Goal: Task Accomplishment & Management: Use online tool/utility

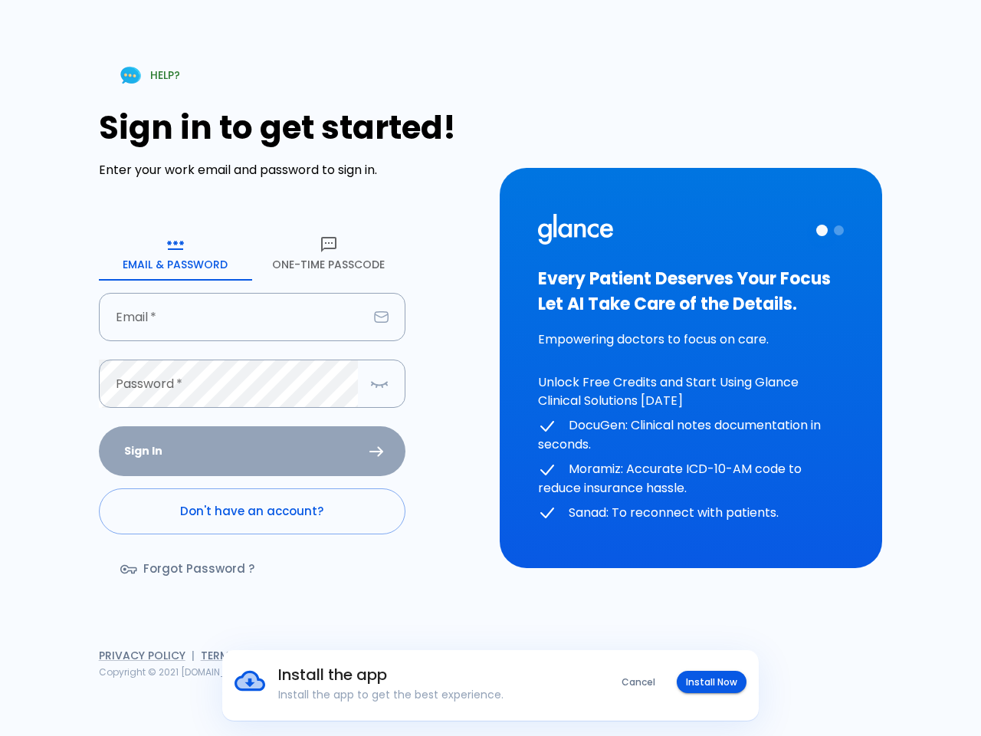
click at [490, 368] on div "HELP? Sign in to get started! Enter your work email and password to sign in. Em…" at bounding box center [490, 368] width 944 height 736
click at [639, 681] on button "Cancel" at bounding box center [638, 682] width 52 height 22
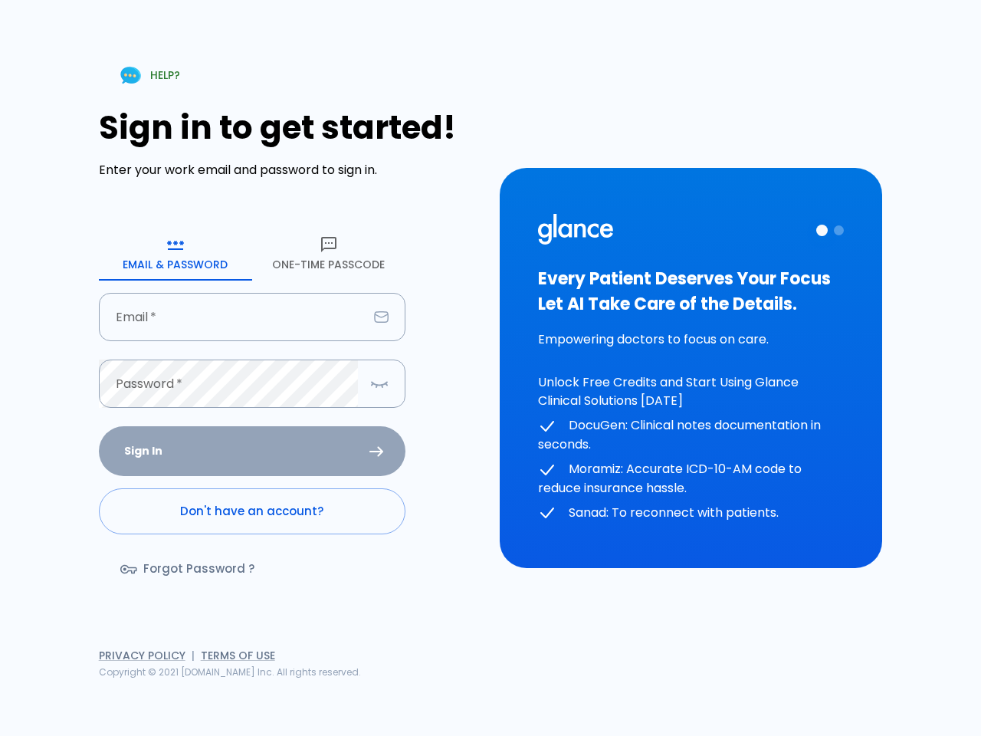
click at [712, 681] on div "HELP? Sign in to get started! Enter your work email and password to sign in. Em…" at bounding box center [490, 368] width 944 height 736
click at [175, 253] on icon "button" at bounding box center [175, 244] width 18 height 18
click at [329, 253] on icon "button" at bounding box center [329, 244] width 18 height 18
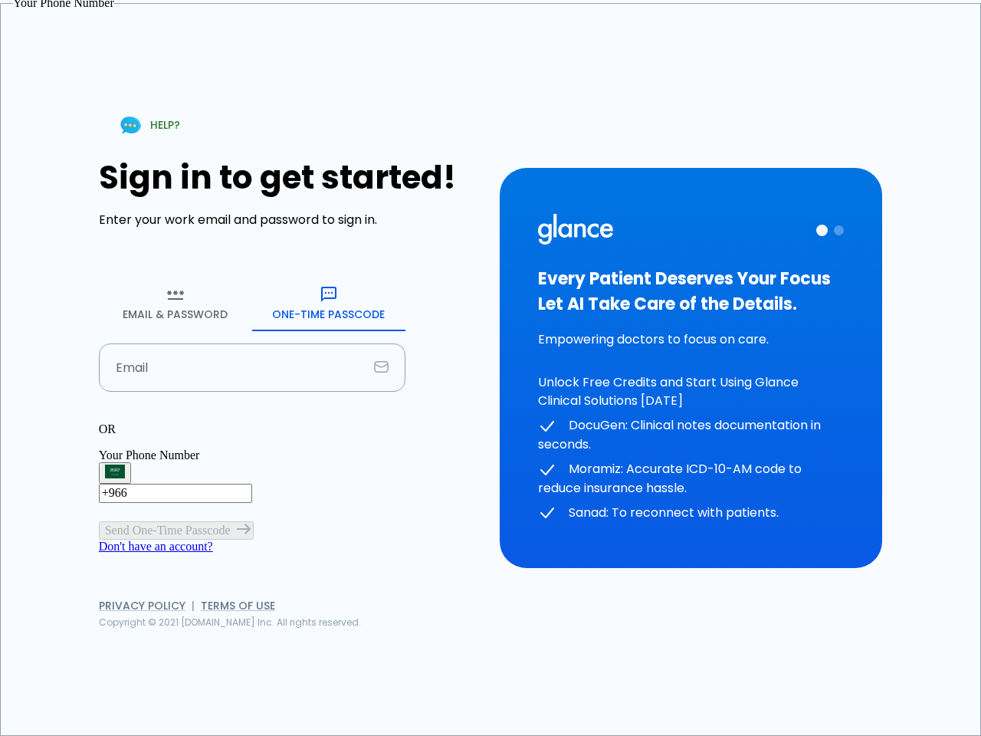
click at [252, 343] on input "Email" at bounding box center [233, 367] width 269 height 48
click at [252, 422] on p "OR" at bounding box center [252, 429] width 307 height 14
click at [379, 422] on div "OR" at bounding box center [252, 429] width 307 height 14
click at [690, 368] on div "Every Patient Deserves Your Focus Let AI Take Care of the Details. Empowering d…" at bounding box center [691, 368] width 306 height 309
